Goal: Transaction & Acquisition: Purchase product/service

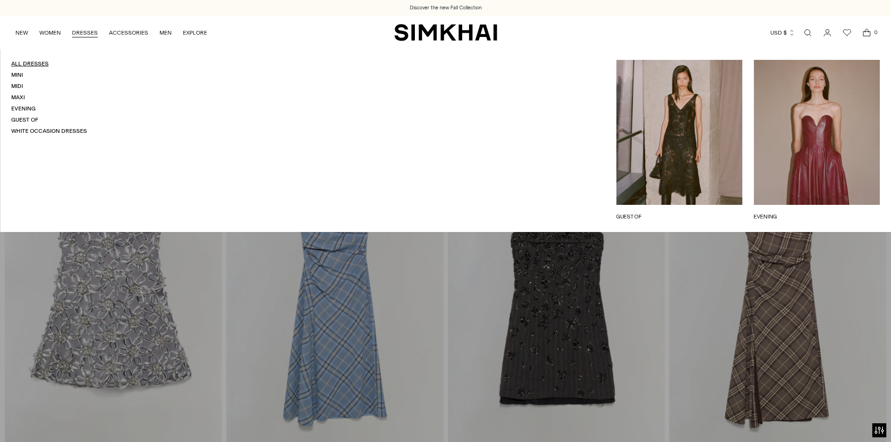
click at [25, 63] on link "All Dresses" at bounding box center [29, 63] width 37 height 7
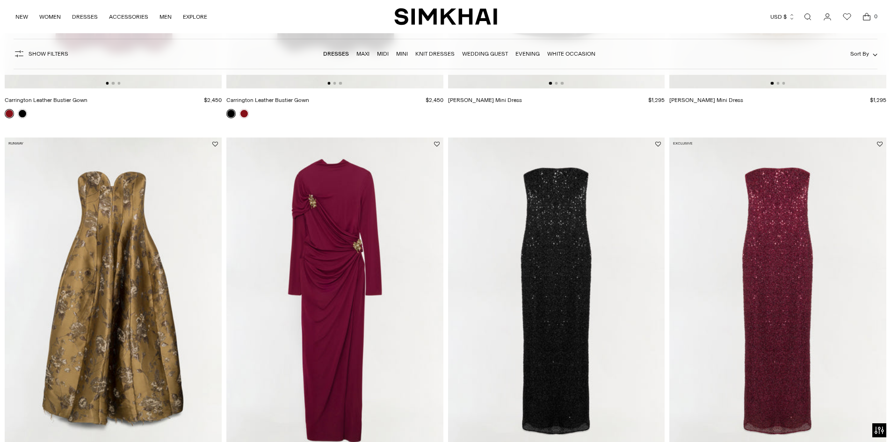
scroll to position [468, 0]
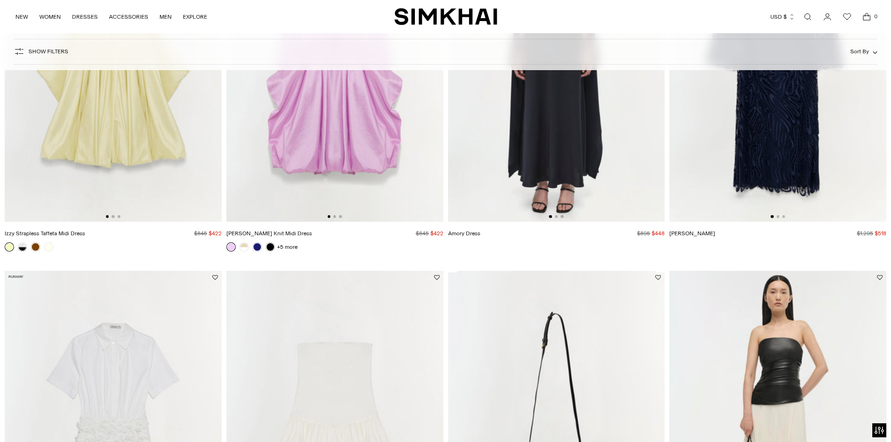
scroll to position [94, 0]
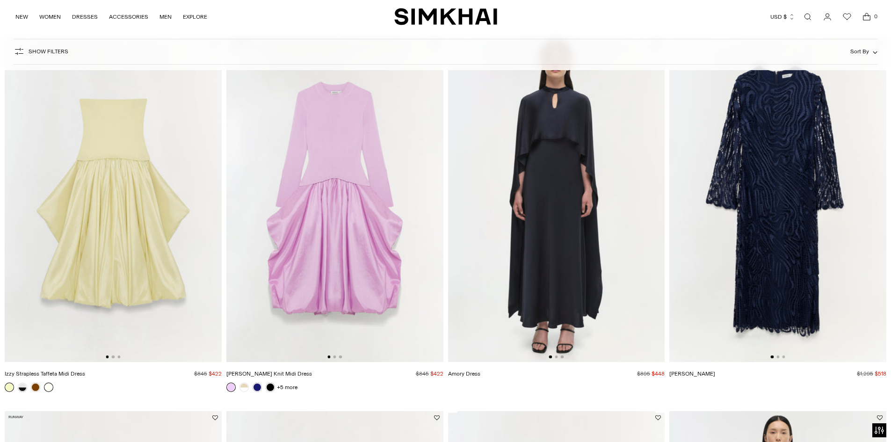
click at [47, 388] on link at bounding box center [48, 387] width 9 height 9
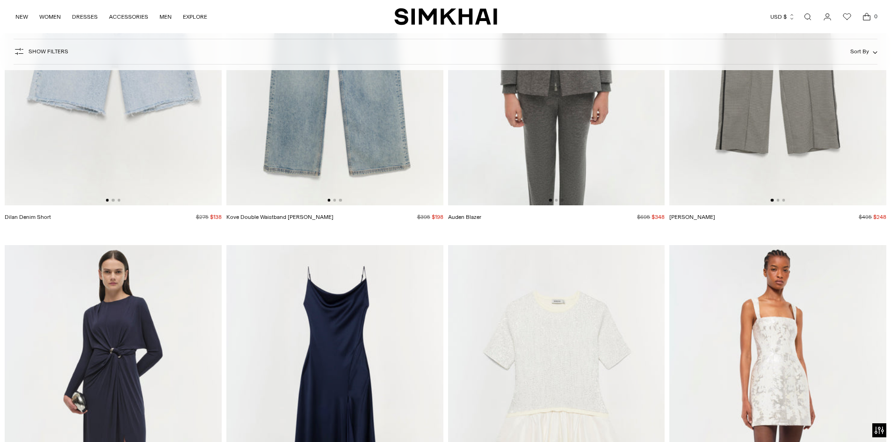
scroll to position [15341, 0]
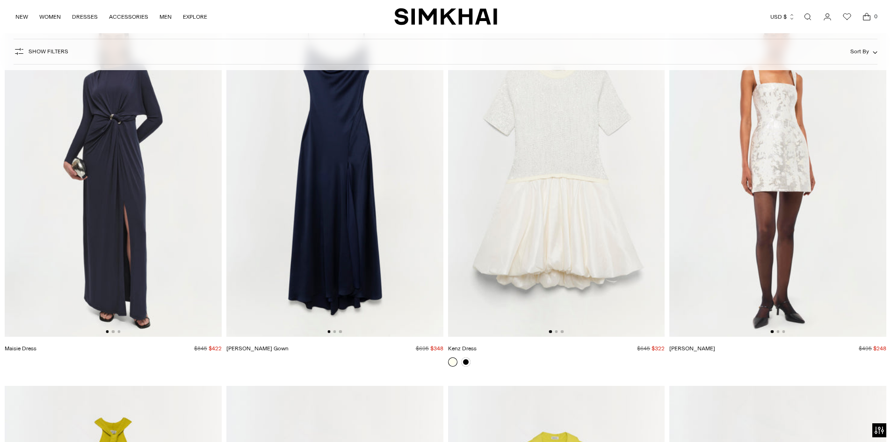
click at [313, 195] on img at bounding box center [334, 174] width 217 height 326
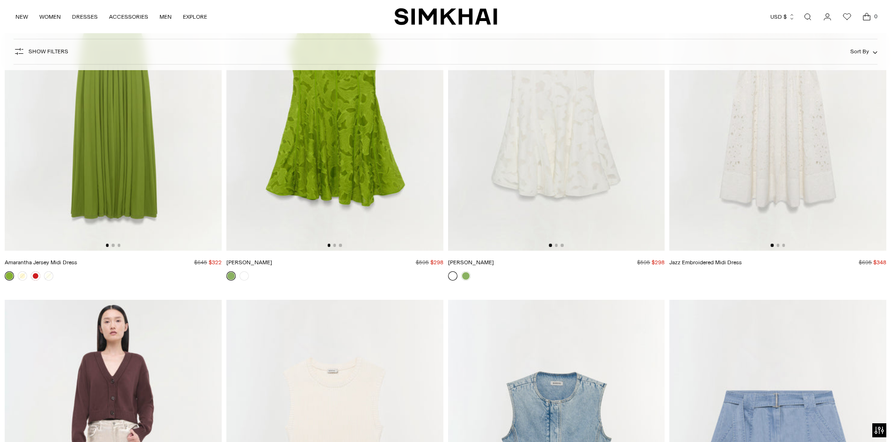
scroll to position [18802, 0]
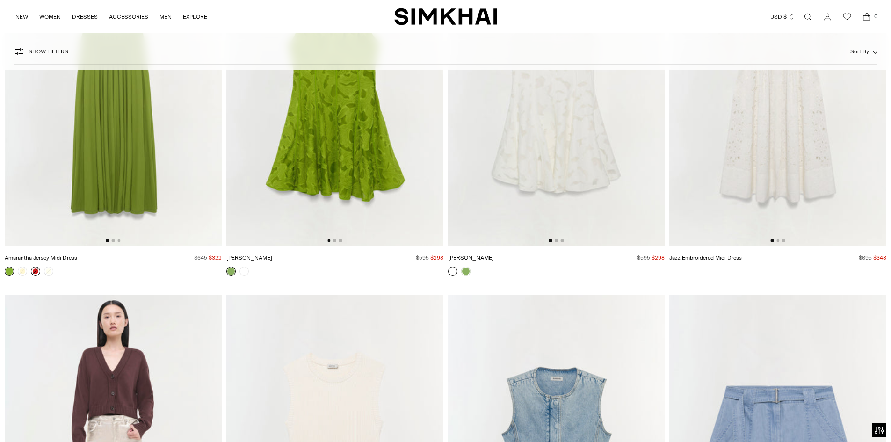
click at [36, 273] on link at bounding box center [35, 271] width 9 height 9
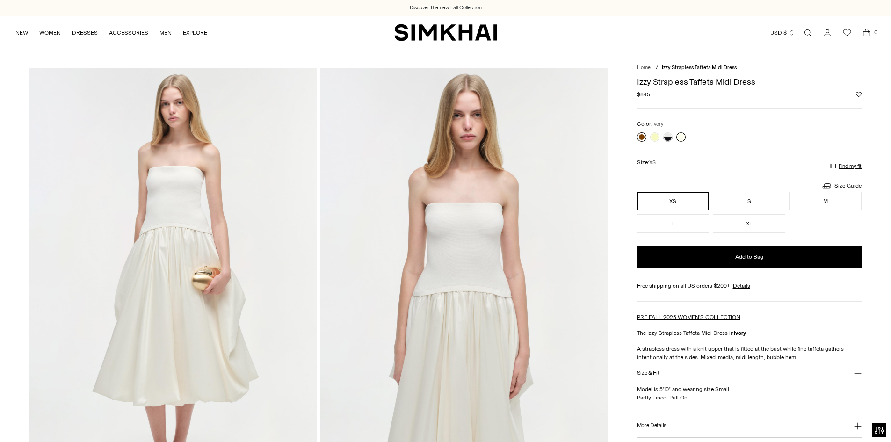
click at [642, 139] on link at bounding box center [641, 136] width 9 height 9
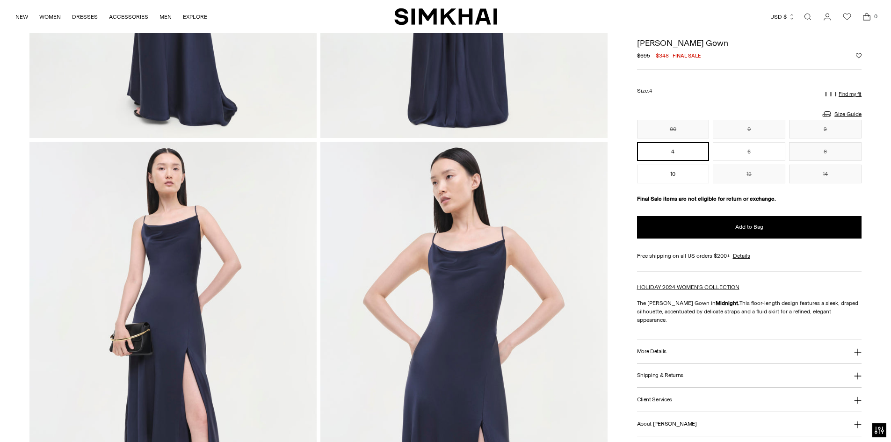
scroll to position [791, 0]
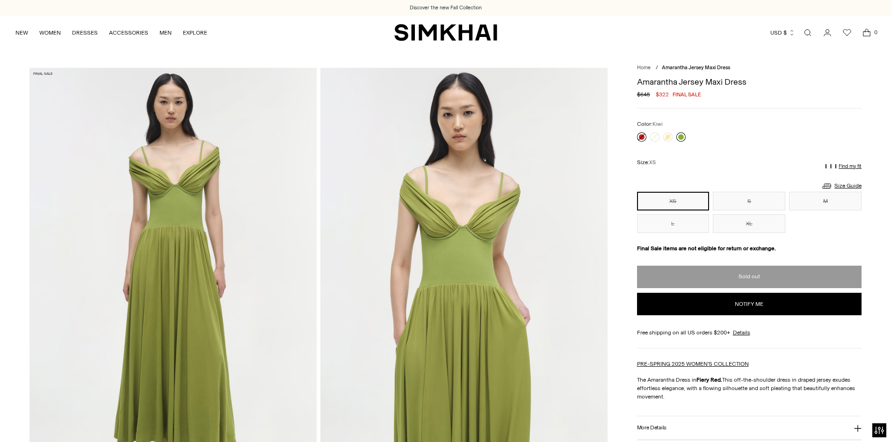
click at [681, 137] on link at bounding box center [680, 136] width 9 height 9
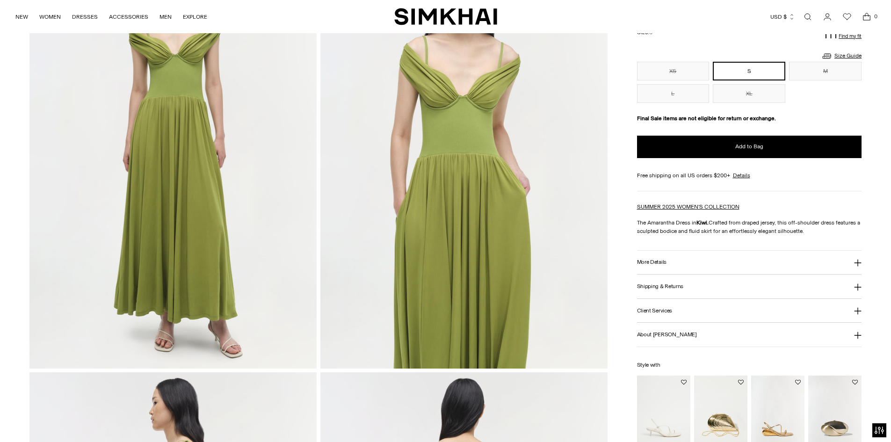
scroll to position [327, 0]
